Goal: Go to known website: Go to known website

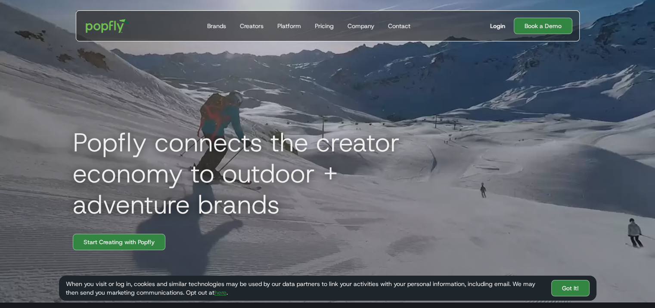
click at [498, 28] on div "Login" at bounding box center [497, 26] width 15 height 9
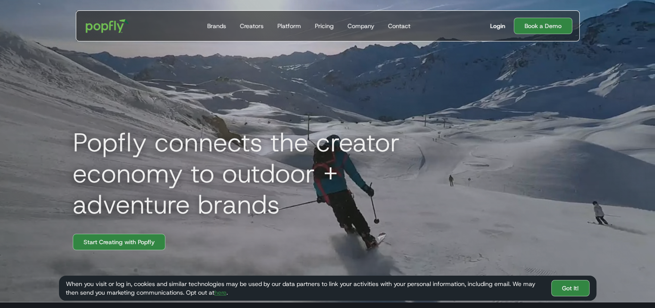
click at [497, 25] on div "Login" at bounding box center [497, 26] width 15 height 9
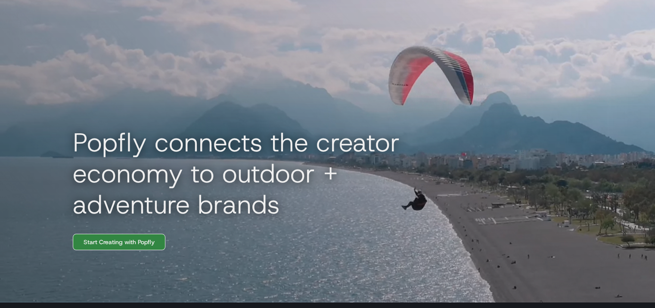
click at [154, 245] on link "Start Creating with Popfly" at bounding box center [119, 241] width 93 height 16
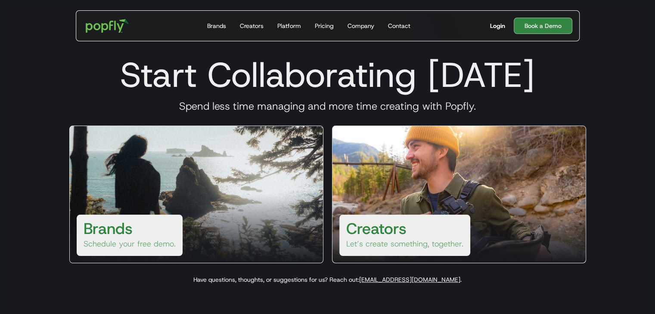
click at [493, 23] on div "Login" at bounding box center [497, 26] width 15 height 9
